Goal: Communication & Community: Answer question/provide support

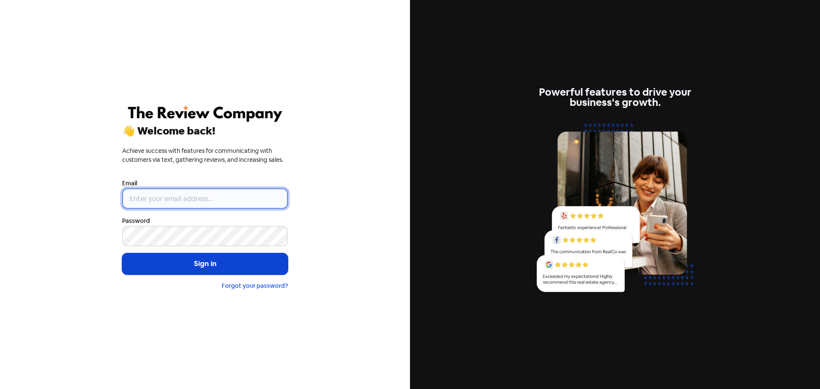
type input "[EMAIL_ADDRESS][DOMAIN_NAME]"
click at [198, 260] on button "Sign in" at bounding box center [205, 263] width 166 height 21
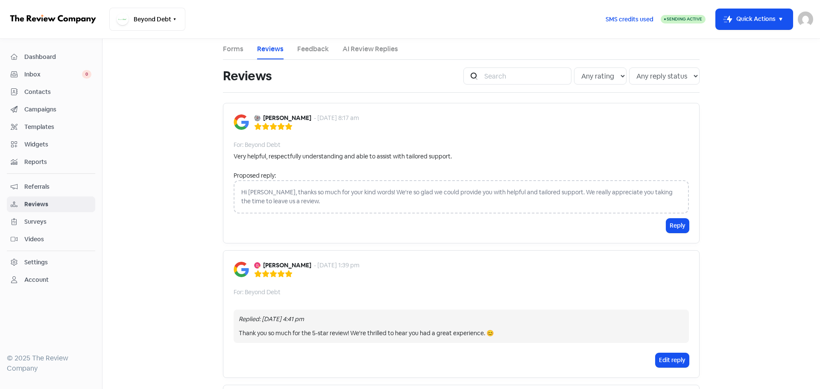
click at [250, 195] on div "Hi [PERSON_NAME], thanks so much for your kind words! We're so glad we could pr…" at bounding box center [461, 196] width 455 height 33
click at [674, 228] on button "Reply" at bounding box center [677, 226] width 23 height 14
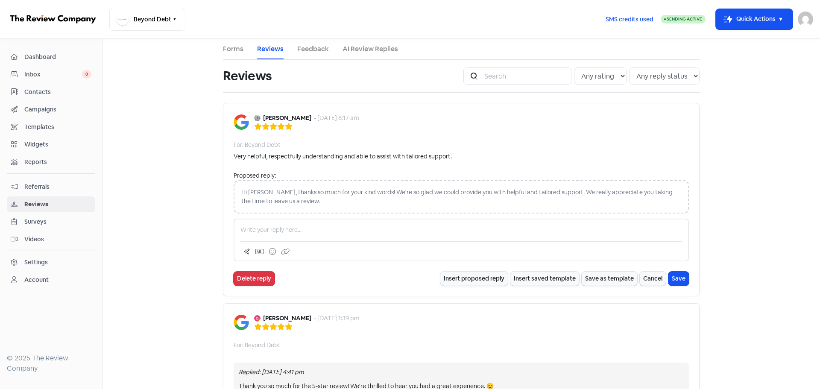
click at [344, 190] on div "Hi Tjay, thanks so much for your kind words! We're so glad we could provide you…" at bounding box center [461, 196] width 455 height 33
drag, startPoint x: 270, startPoint y: 201, endPoint x: 295, endPoint y: 198, distance: 24.5
click at [270, 200] on div "Hi Tjay, thanks so much for your kind words! We're so glad we could provide you…" at bounding box center [461, 196] width 455 height 33
click at [259, 202] on div "Hi Tjay, thanks so much for your kind words! We're so glad we could provide you…" at bounding box center [461, 196] width 455 height 33
click at [238, 192] on div "Hi Tjay, thanks so much for your kind words! We're so glad we could provide you…" at bounding box center [461, 196] width 455 height 33
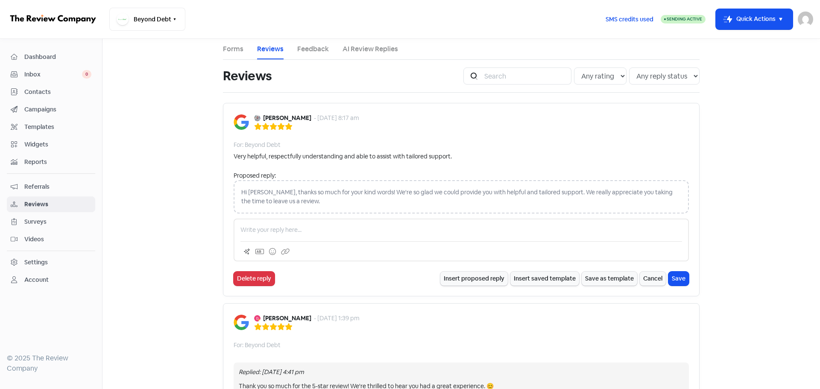
click at [259, 231] on p at bounding box center [462, 230] width 442 height 9
click at [484, 227] on p "Hi Tim, thank you for our 5 star review. Happy to hear you had such a positive …" at bounding box center [462, 230] width 442 height 9
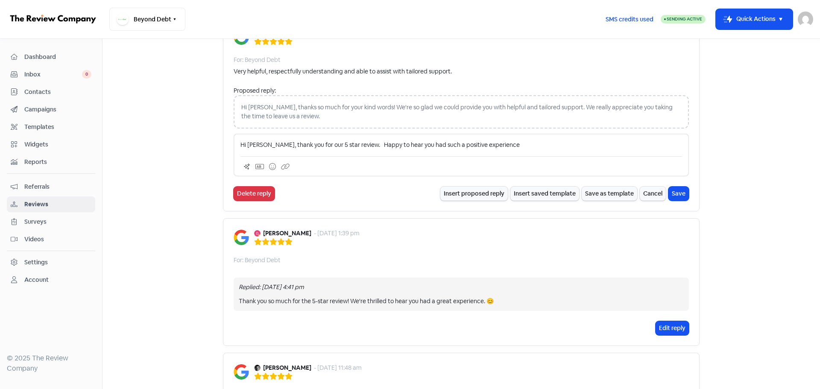
scroll to position [85, 0]
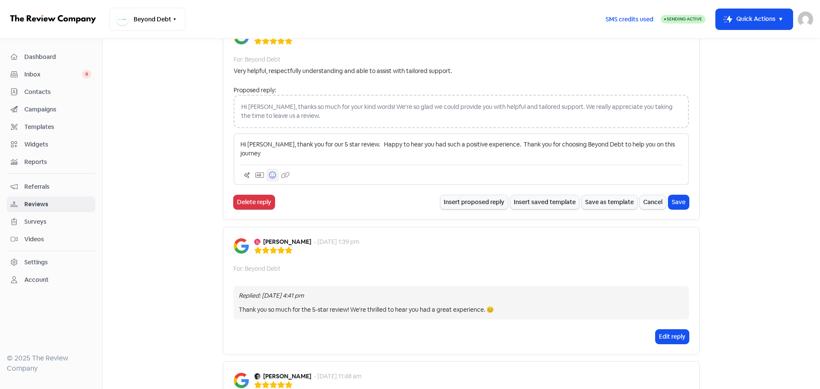
click at [274, 169] on button at bounding box center [272, 175] width 13 height 13
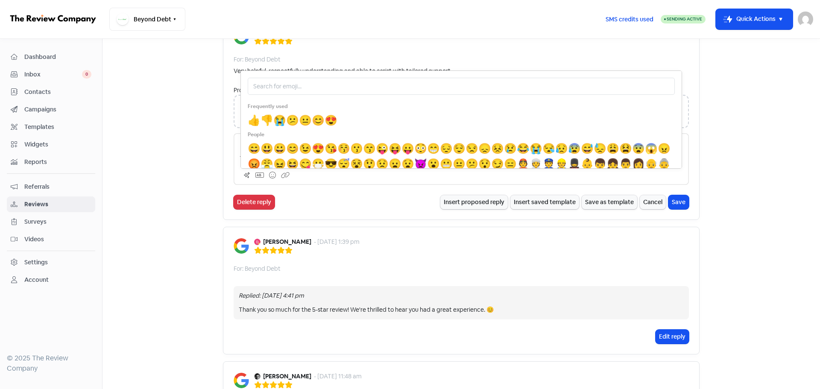
click at [440, 144] on span "😁" at bounding box center [433, 148] width 13 height 13
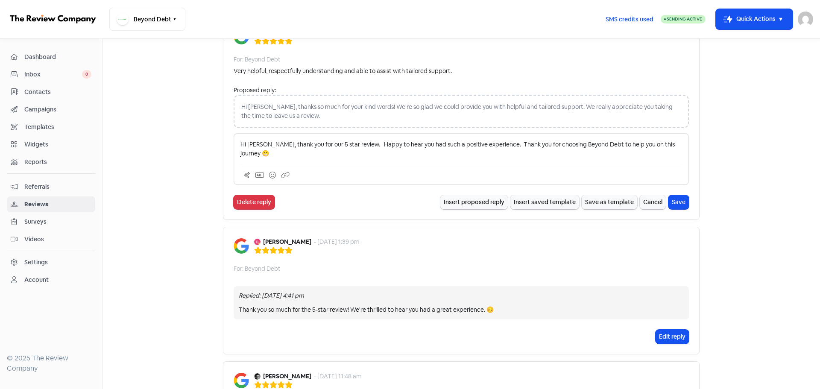
click at [665, 195] on div "Insert proposed reply Insert saved template Save as template Cancel Save" at bounding box center [564, 202] width 249 height 14
click at [669, 195] on button "Save" at bounding box center [679, 202] width 21 height 14
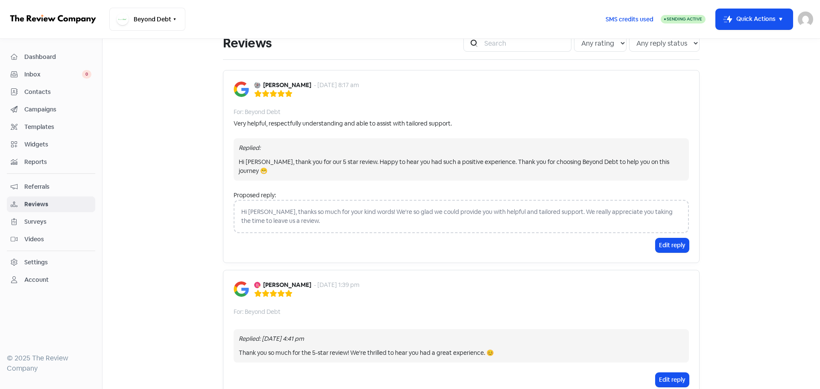
scroll to position [0, 0]
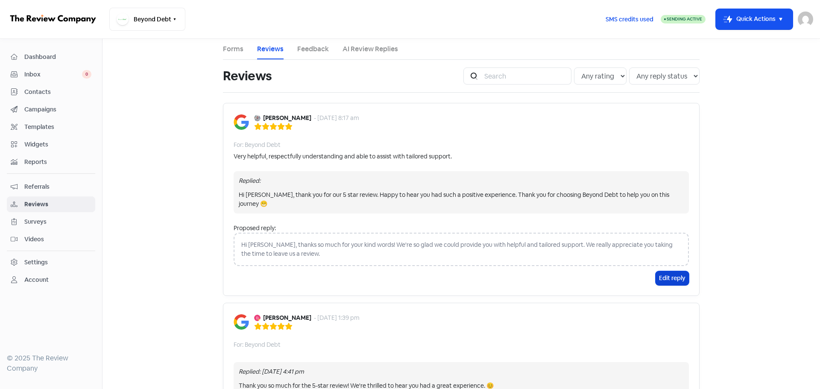
click at [658, 271] on button "Edit reply" at bounding box center [672, 278] width 33 height 14
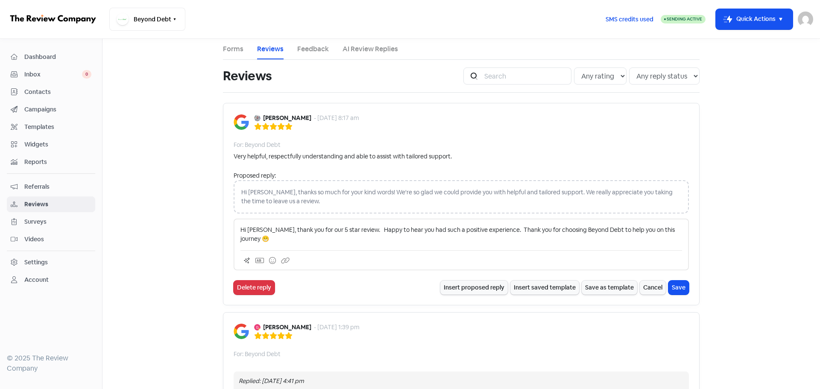
click at [243, 227] on p "Hi Tim, thank you for our 5 star review. Happy to hear you had such a positive …" at bounding box center [462, 235] width 442 height 18
click at [677, 282] on button "Save" at bounding box center [679, 288] width 21 height 14
